Goal: Task Accomplishment & Management: Manage account settings

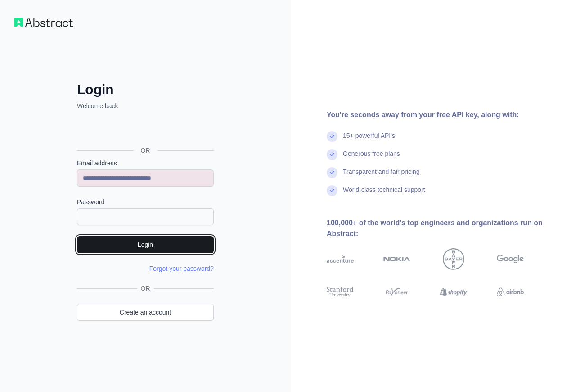
click at [152, 247] on button "Login" at bounding box center [145, 244] width 137 height 17
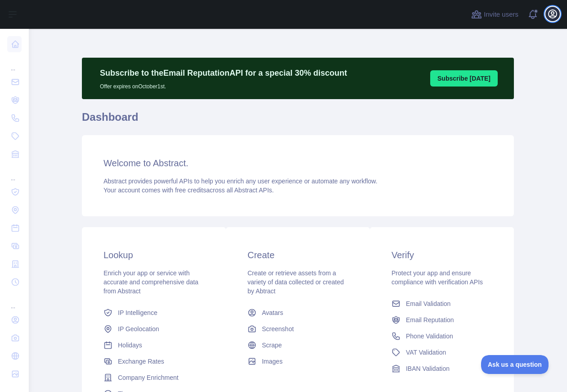
click at [555, 16] on icon "button" at bounding box center [553, 14] width 8 height 8
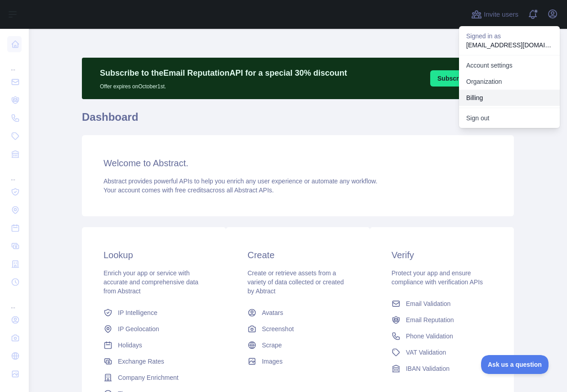
click at [476, 95] on button "Billing" at bounding box center [509, 98] width 101 height 16
